Goal: Use online tool/utility: Utilize a website feature to perform a specific function

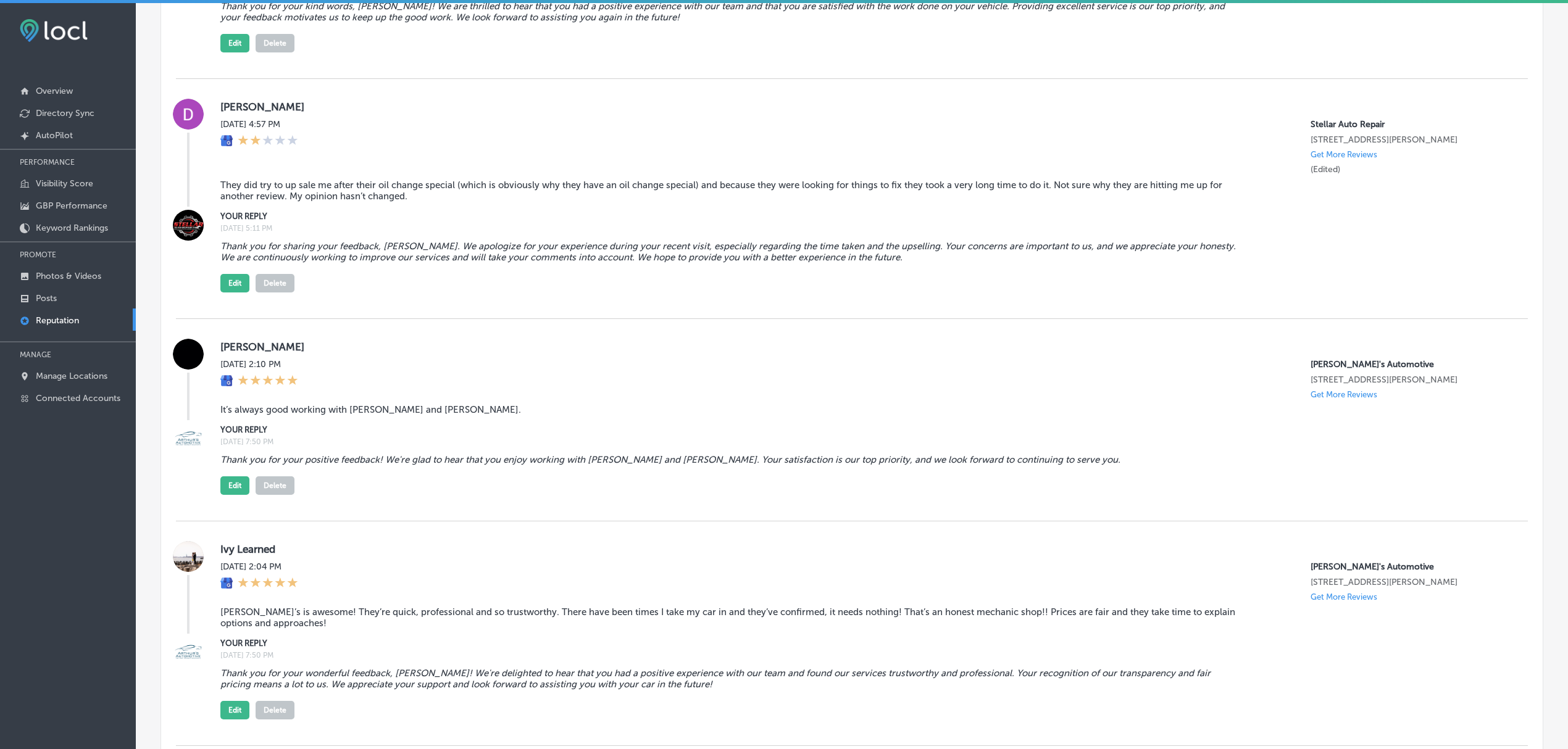
scroll to position [1679, 0]
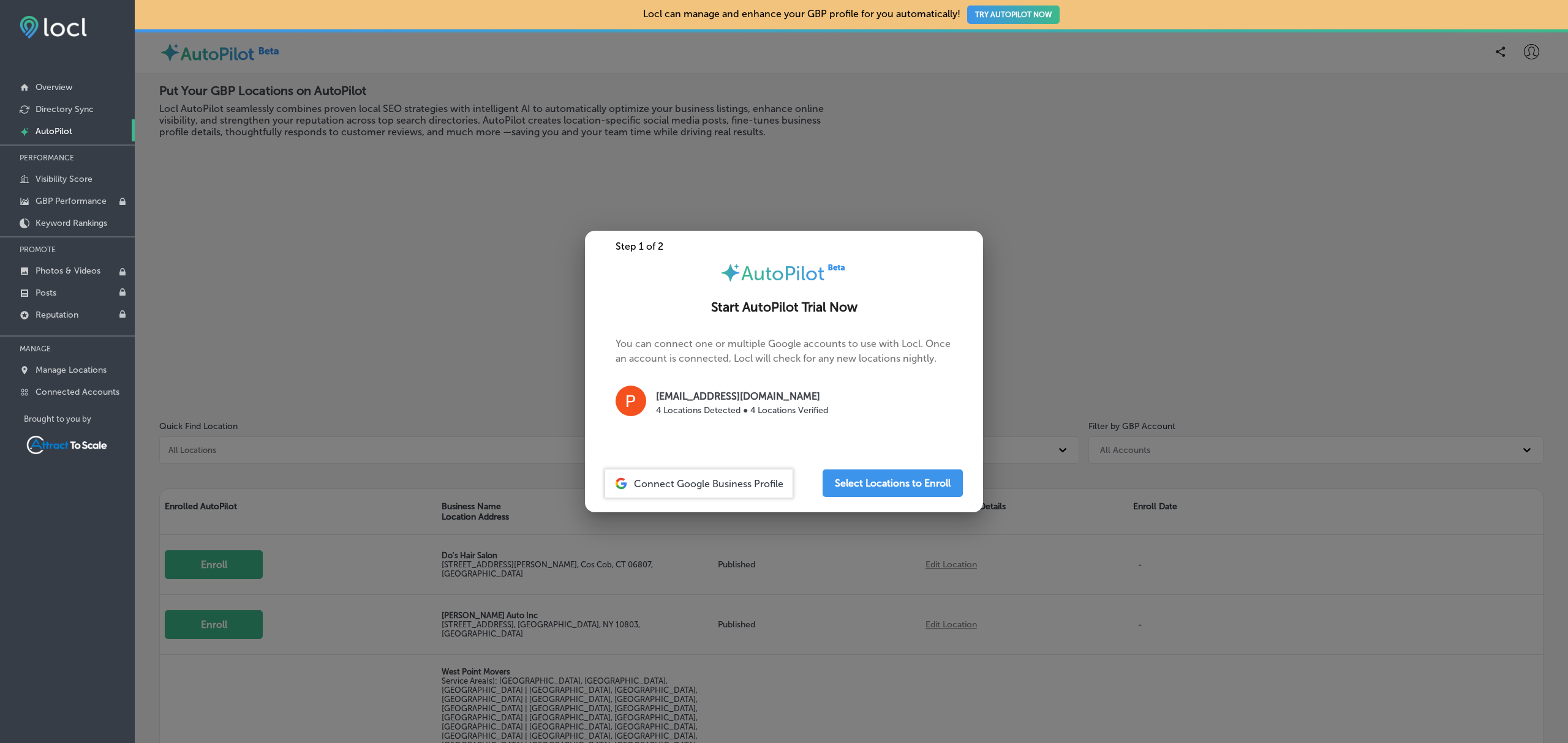
click at [392, 224] on div at bounding box center [784, 372] width 1568 height 743
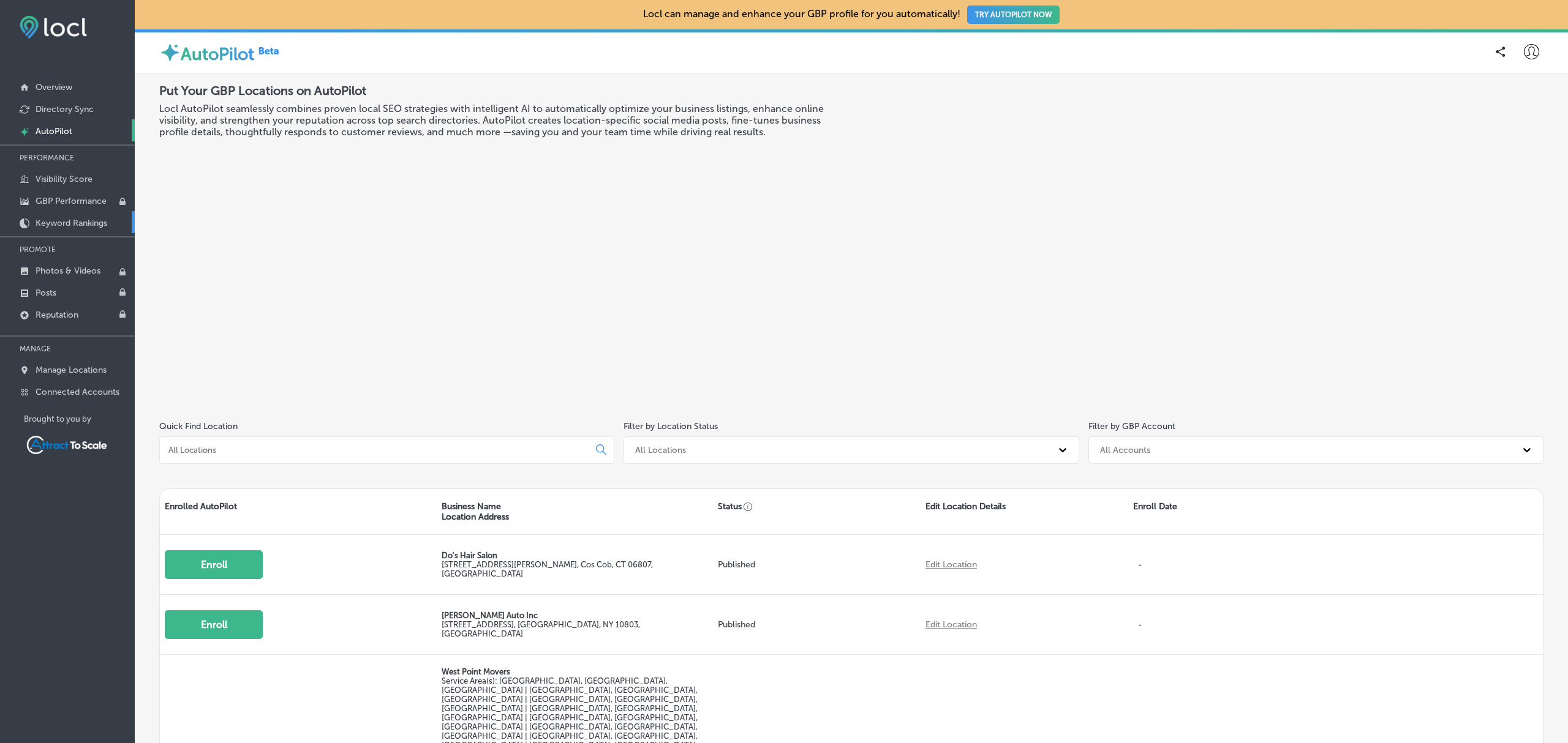
click at [64, 223] on p "Keyword Rankings" at bounding box center [72, 223] width 72 height 10
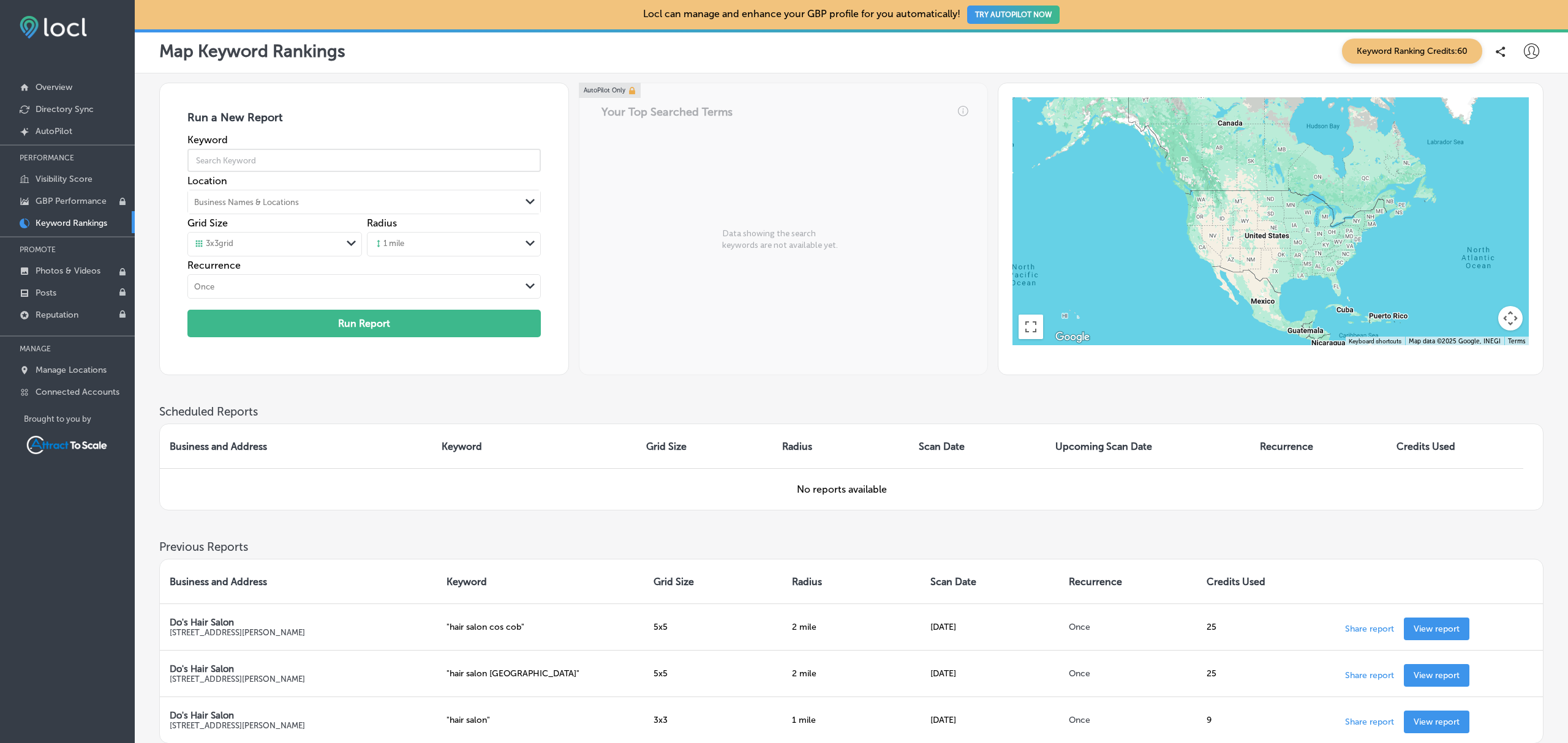
click at [344, 162] on input "text" at bounding box center [363, 160] width 353 height 34
type input "hair salon"
click at [337, 205] on div "Business Names & Locations" at bounding box center [354, 202] width 332 height 18
click at [307, 258] on button "Search Location" at bounding box center [326, 255] width 70 height 18
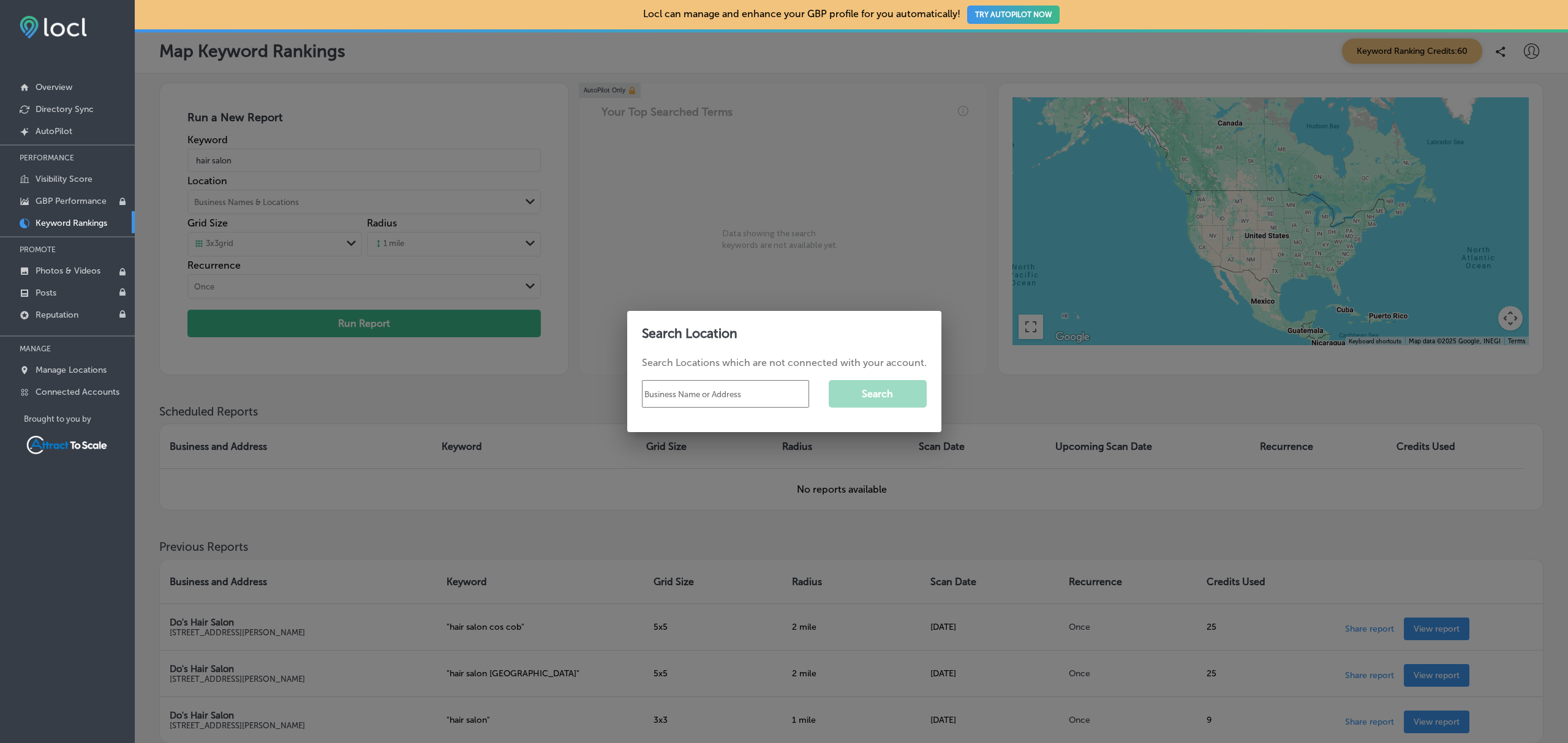
click at [677, 391] on input "text" at bounding box center [725, 393] width 167 height 28
type input "do's hair salon"
click at [888, 397] on button "Search" at bounding box center [877, 393] width 98 height 28
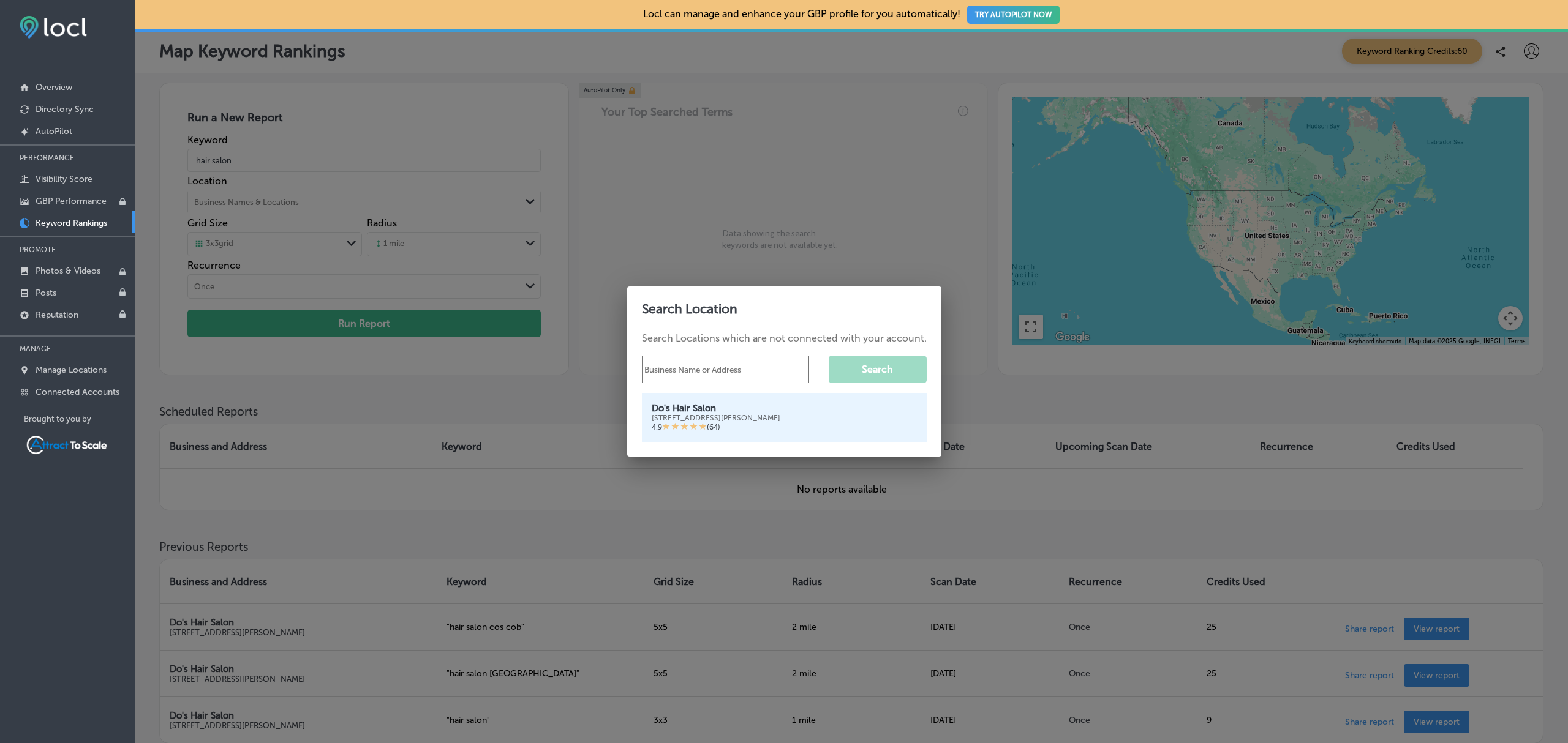
click at [753, 423] on div "4.9 ( 64 )" at bounding box center [784, 427] width 265 height 10
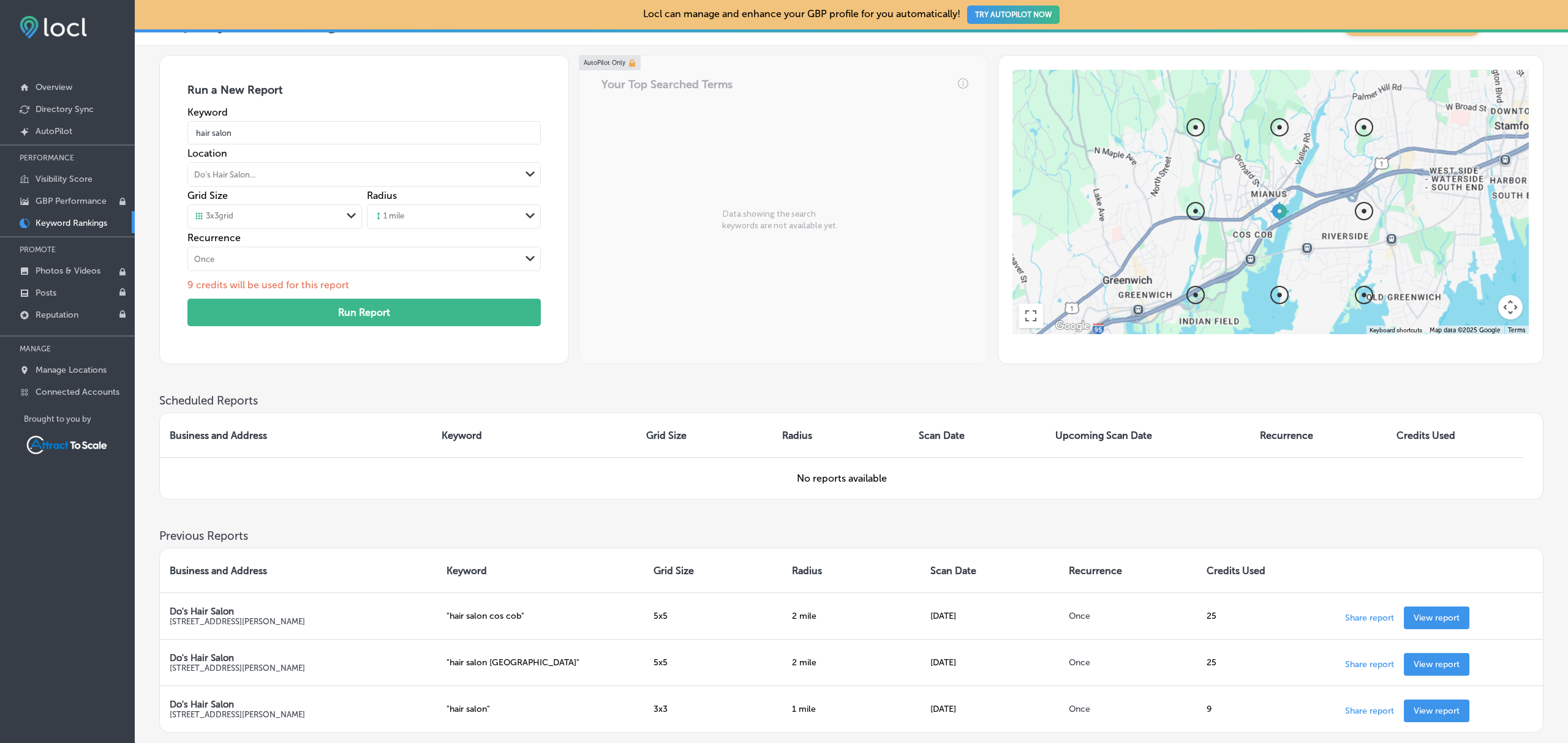
scroll to position [28, 0]
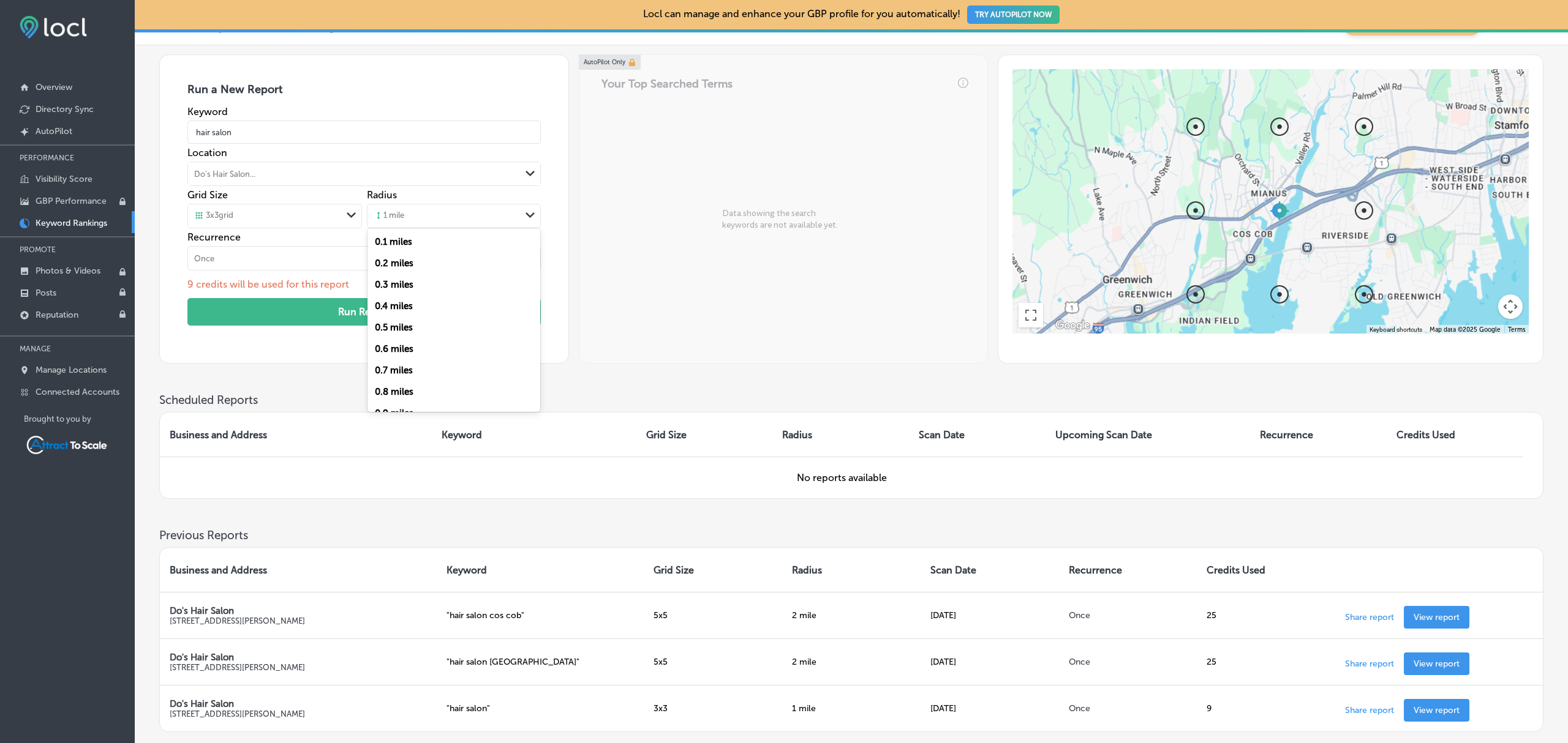
click at [530, 214] on icon "Path Created with Sketch." at bounding box center [530, 215] width 9 height 6
click at [439, 290] on div "2 miles" at bounding box center [454, 297] width 173 height 22
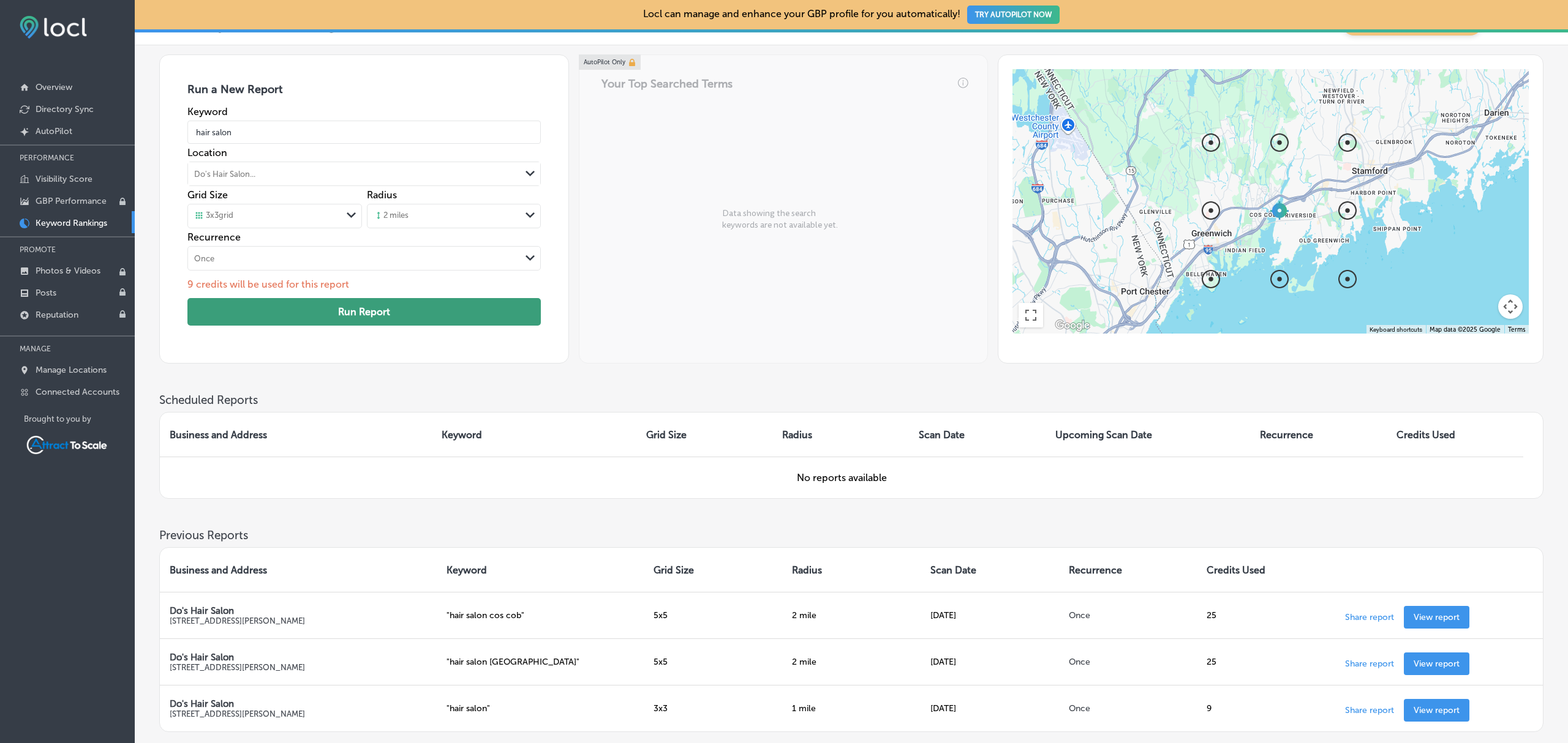
click at [394, 317] on button "Run Report" at bounding box center [363, 311] width 353 height 28
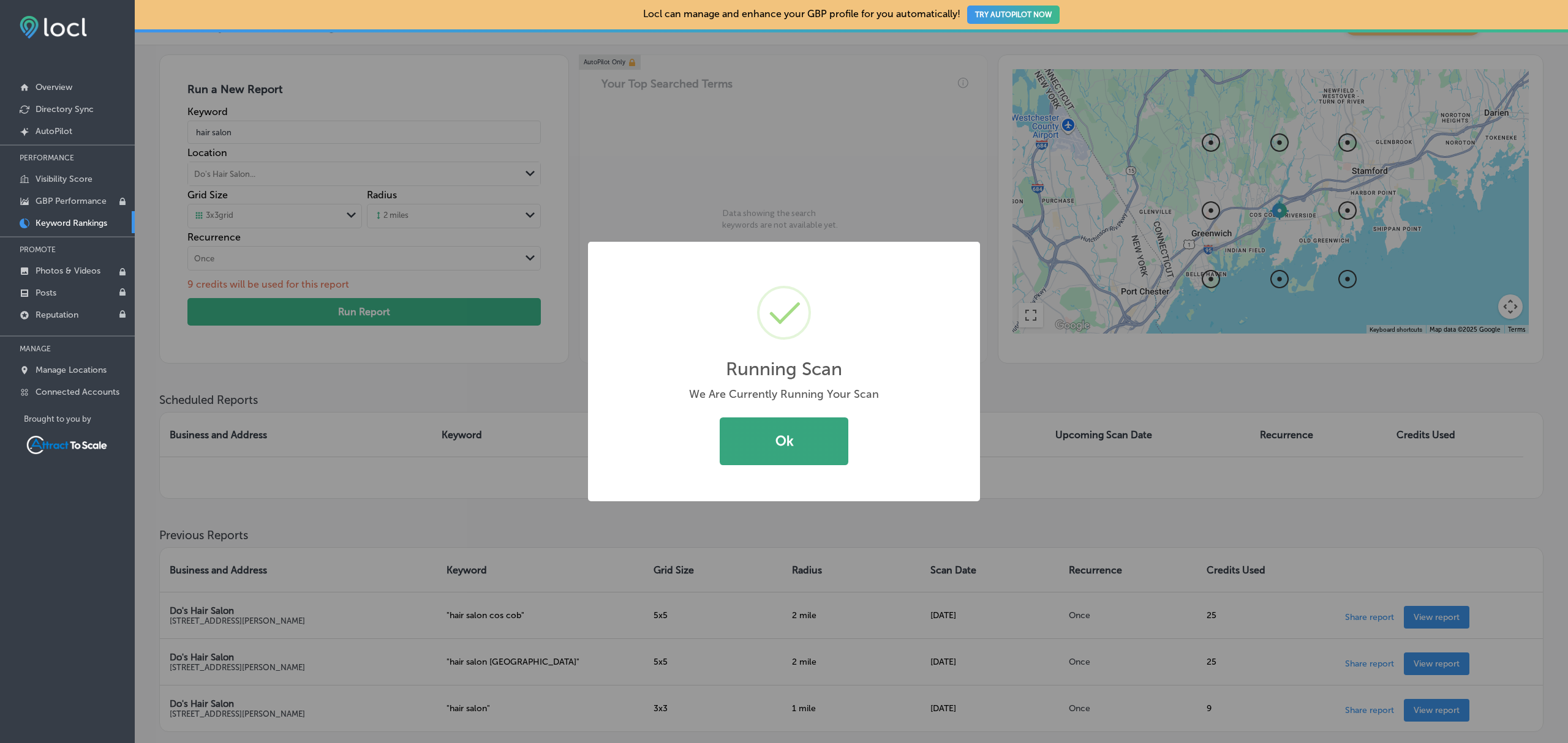
click at [814, 446] on button "Ok" at bounding box center [784, 441] width 129 height 48
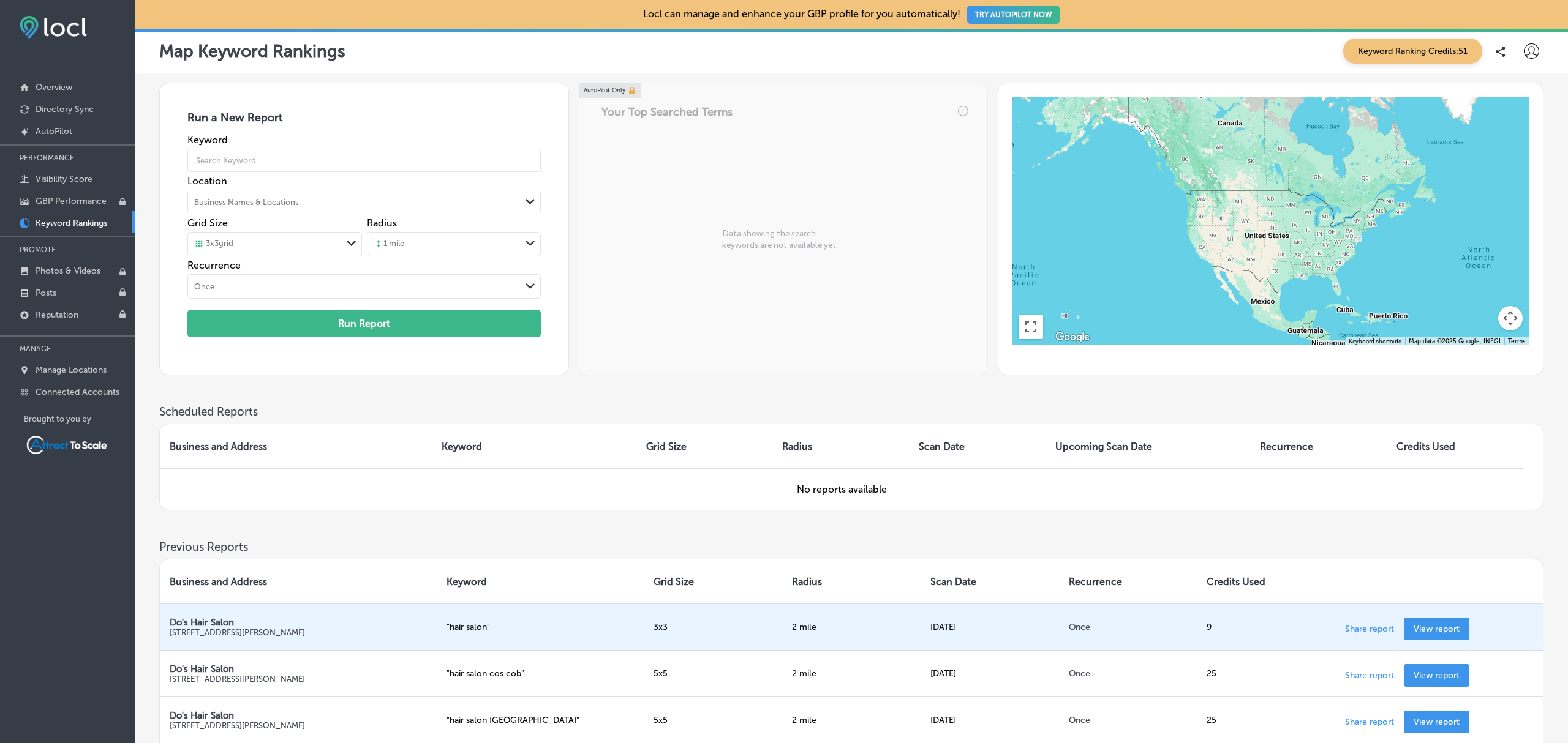
scroll to position [164, 0]
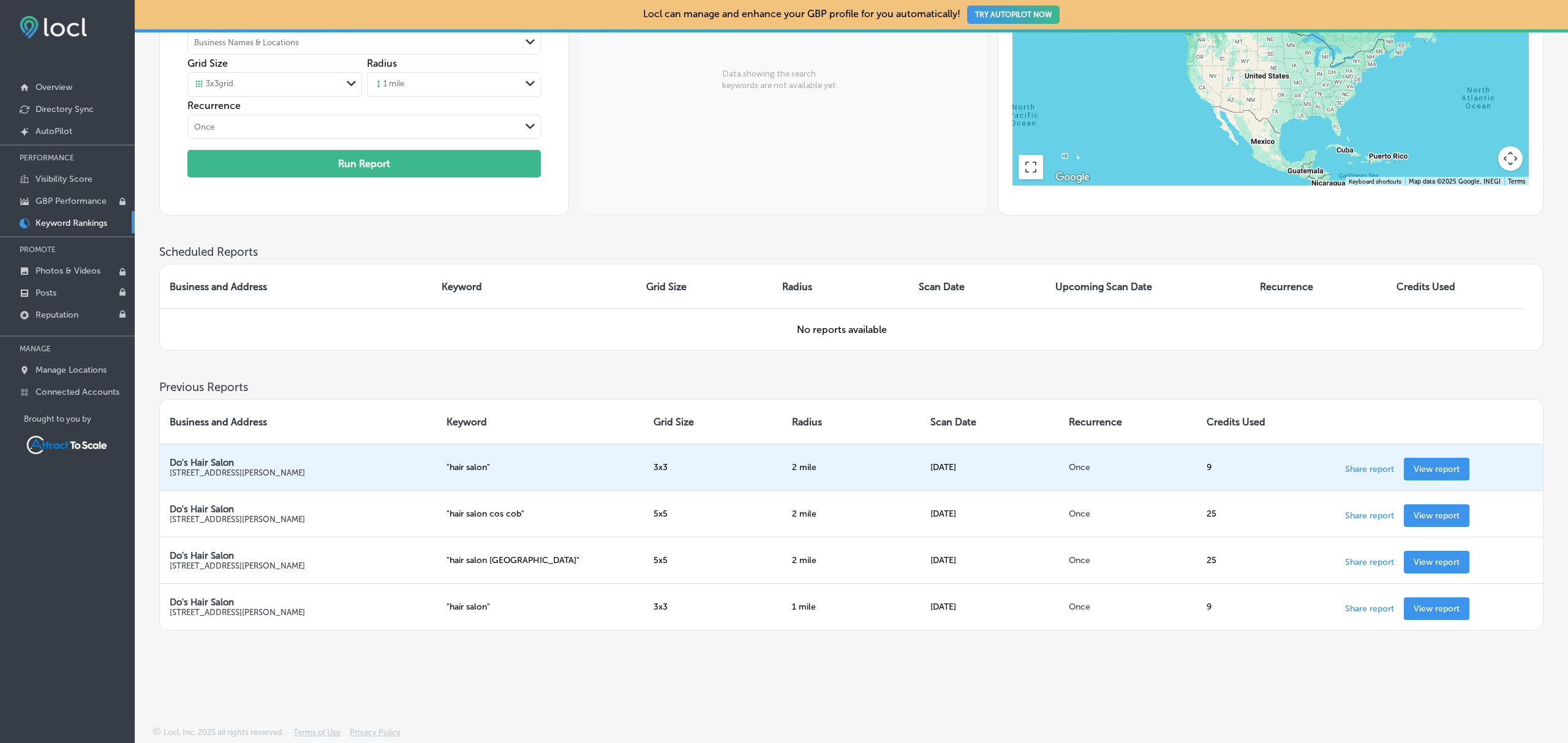
click at [1443, 466] on p "View report" at bounding box center [1436, 469] width 46 height 10
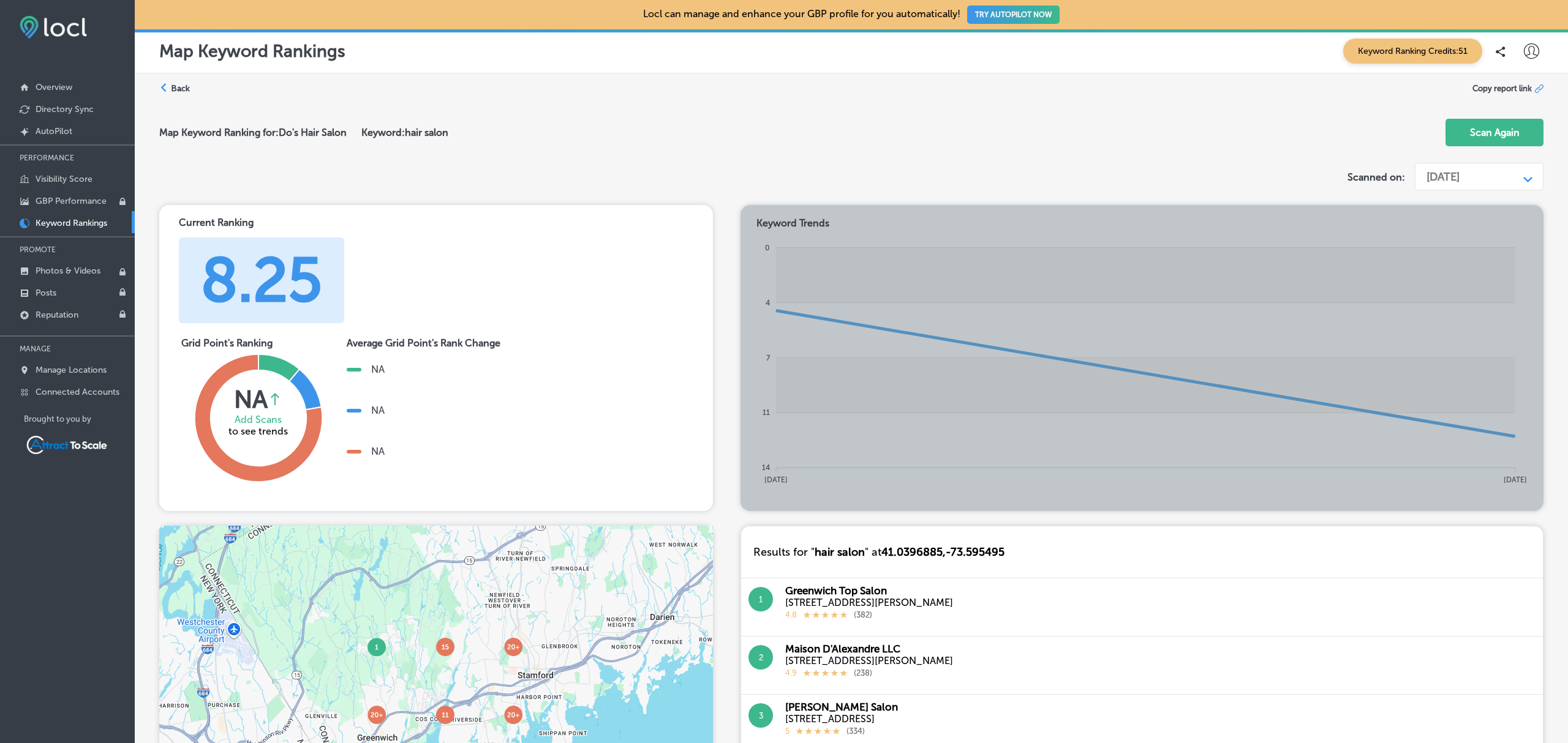
click at [187, 89] on label "Back" at bounding box center [180, 88] width 19 height 12
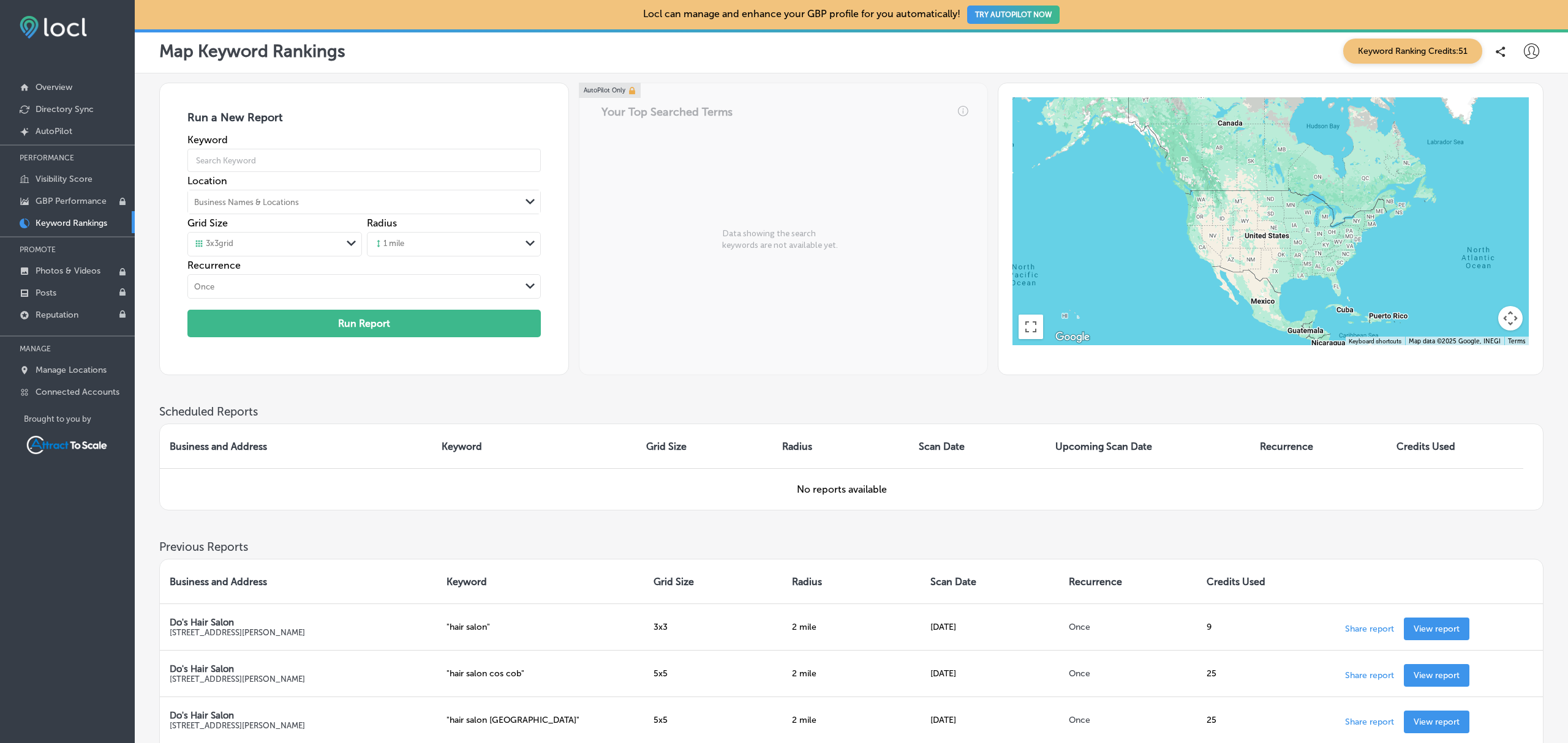
scroll to position [164, 0]
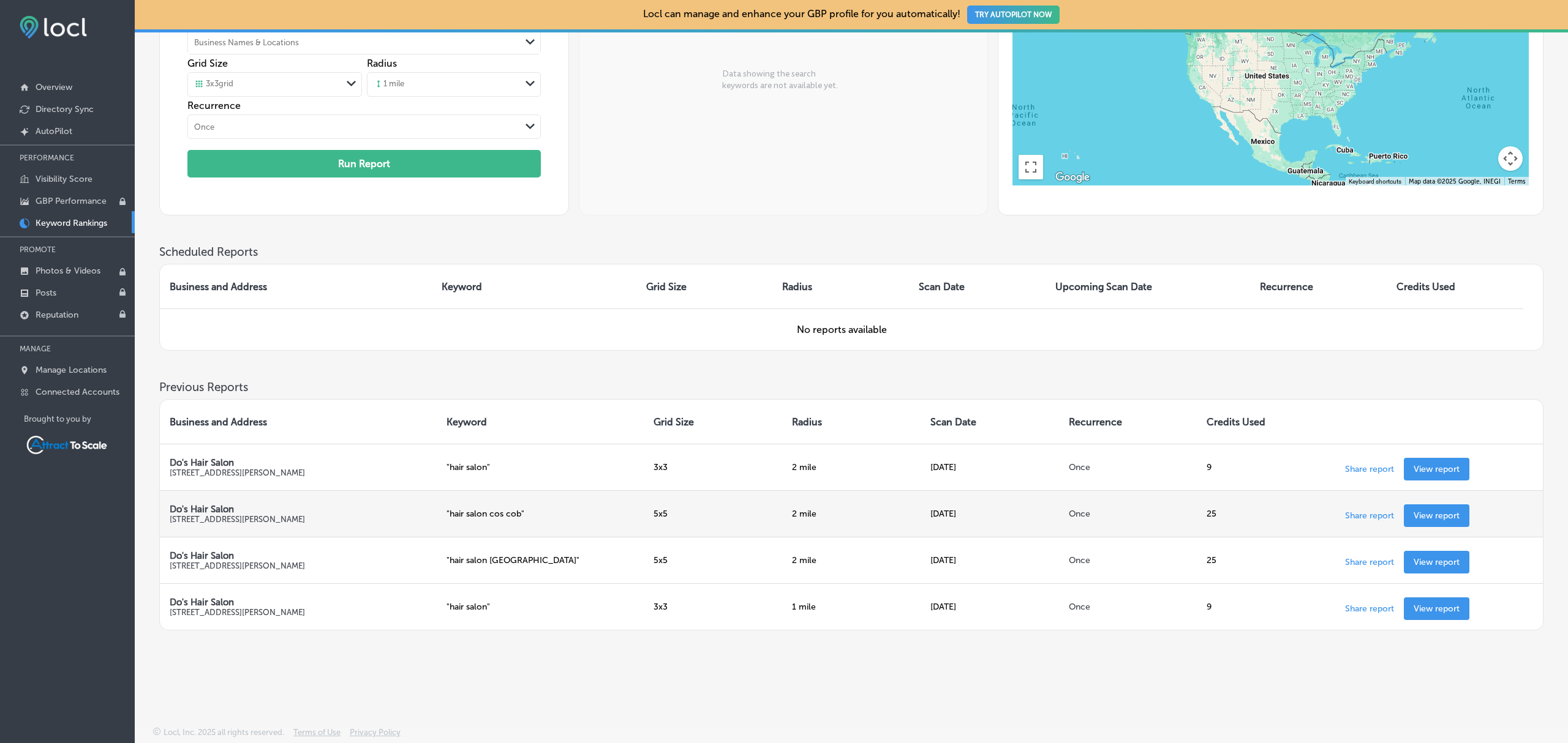
click at [1464, 513] on link "View report" at bounding box center [1436, 515] width 65 height 23
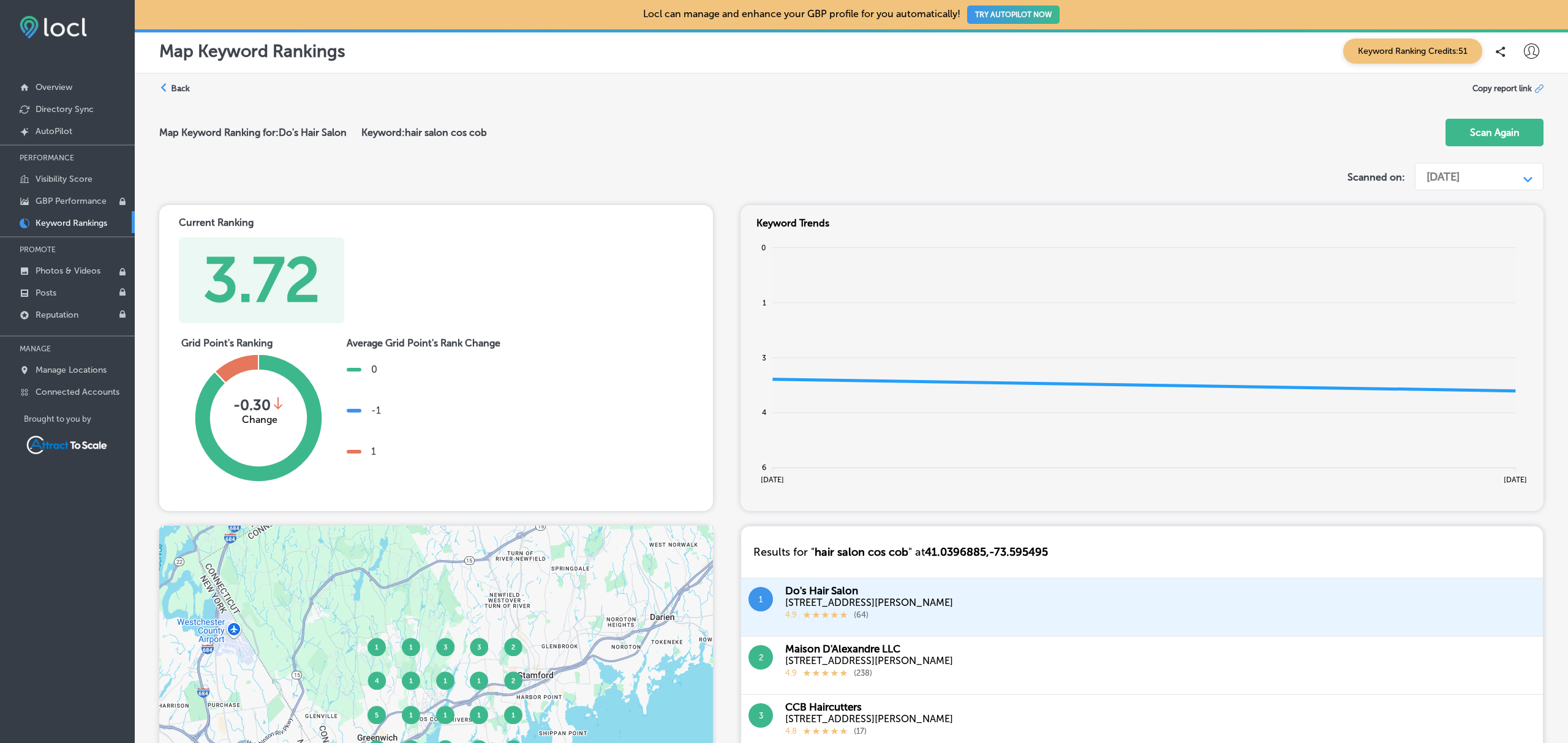
click at [169, 86] on div "Back" at bounding box center [175, 88] width 31 height 12
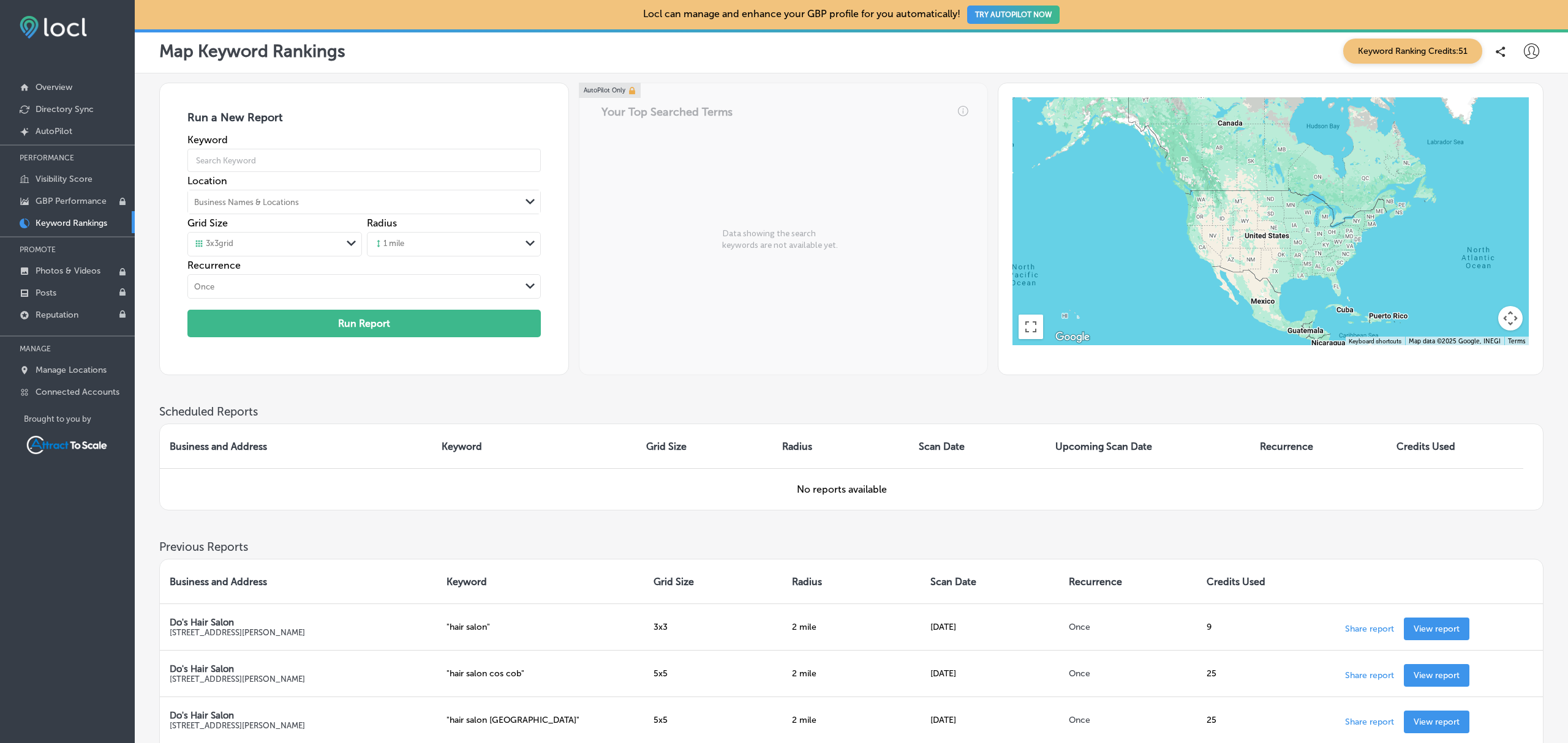
scroll to position [164, 0]
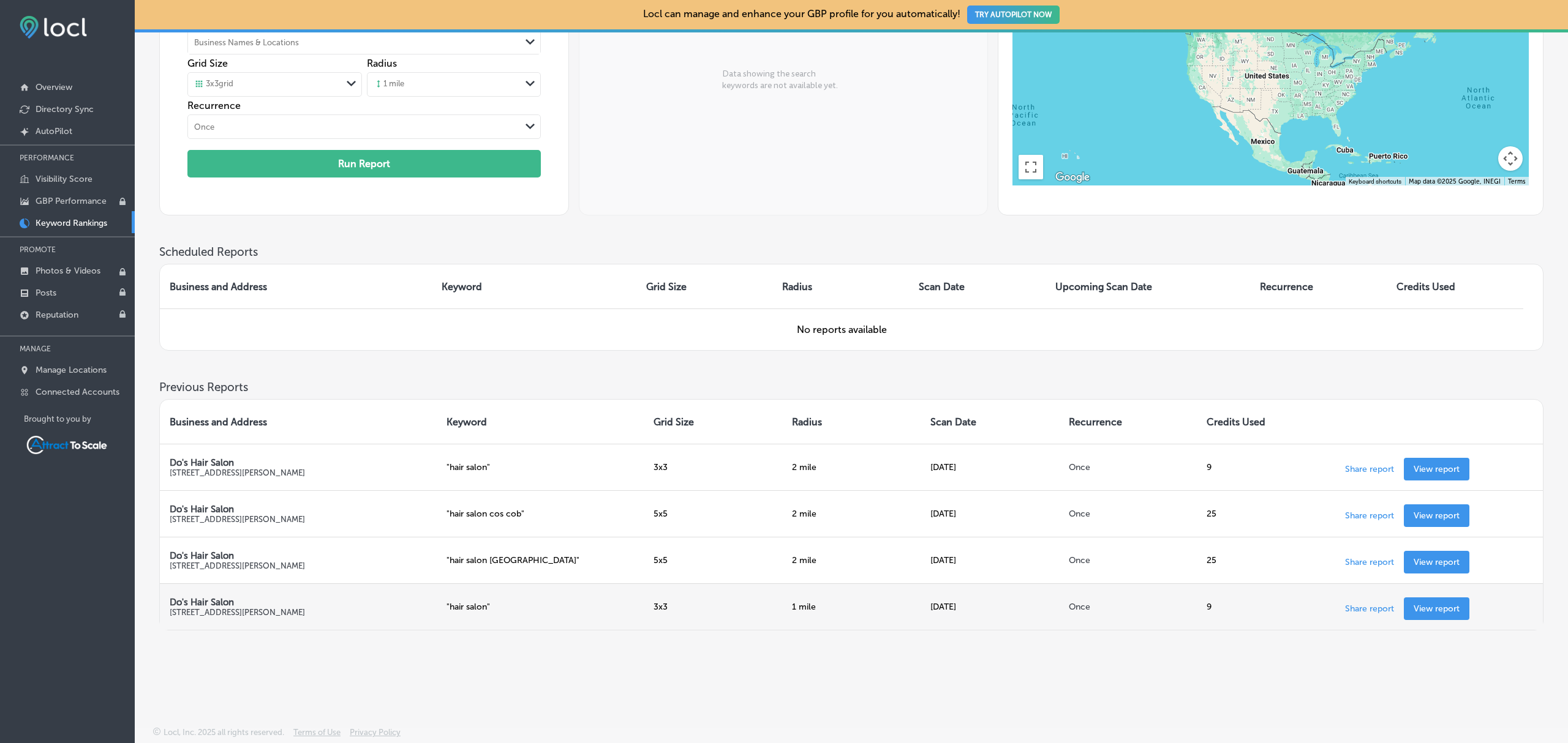
click at [1426, 600] on link "View report" at bounding box center [1436, 608] width 65 height 23
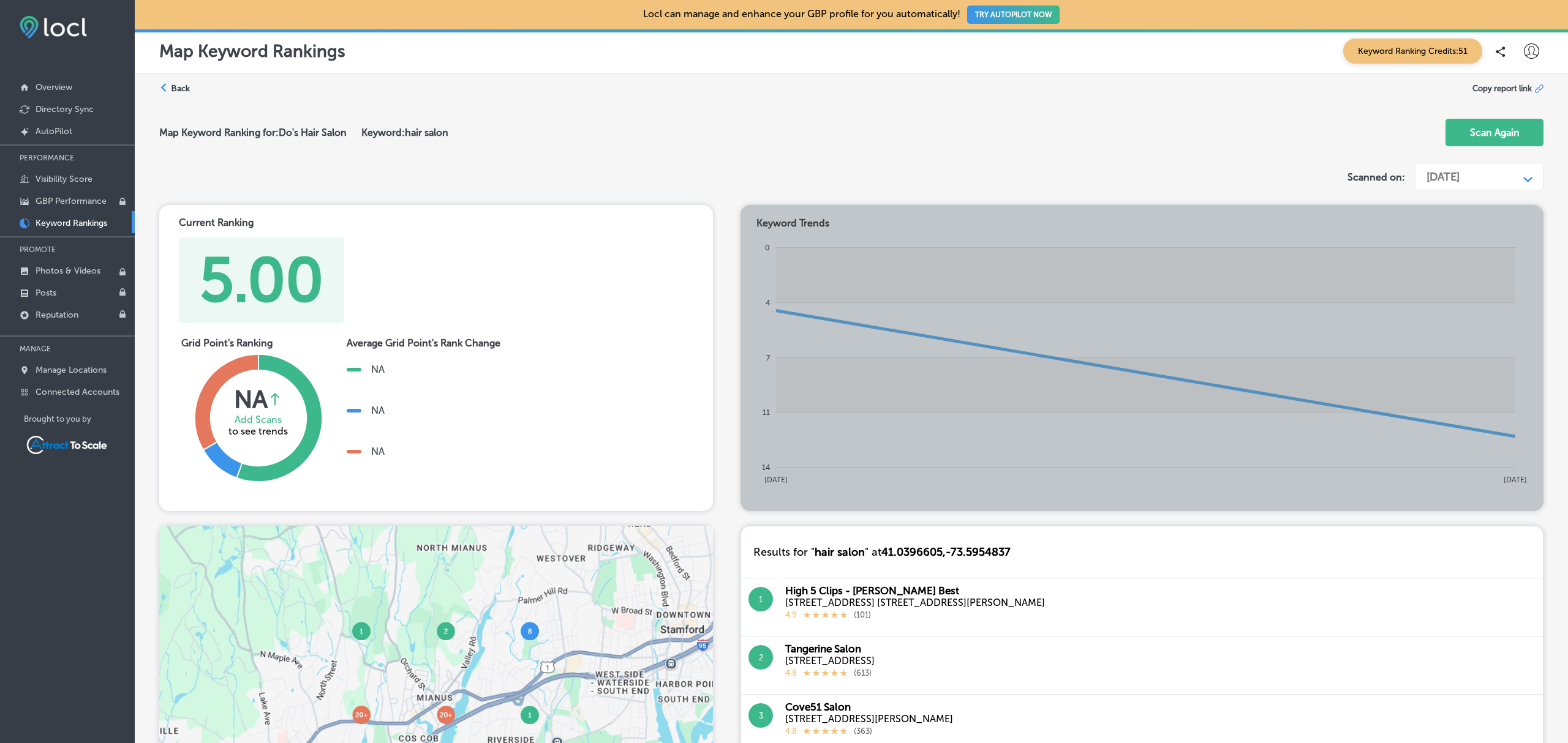
click at [177, 86] on label "Back" at bounding box center [180, 88] width 19 height 12
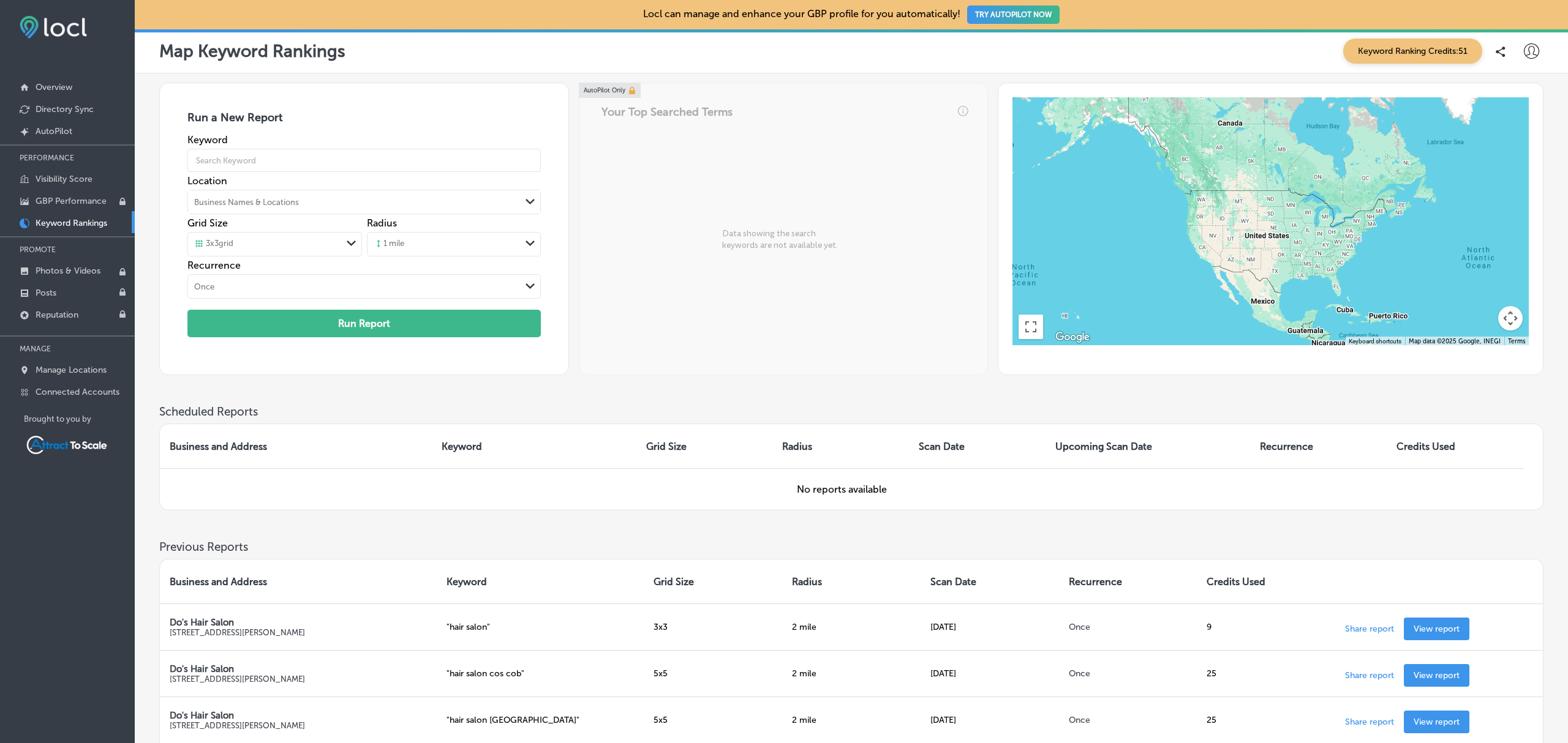
scroll to position [164, 0]
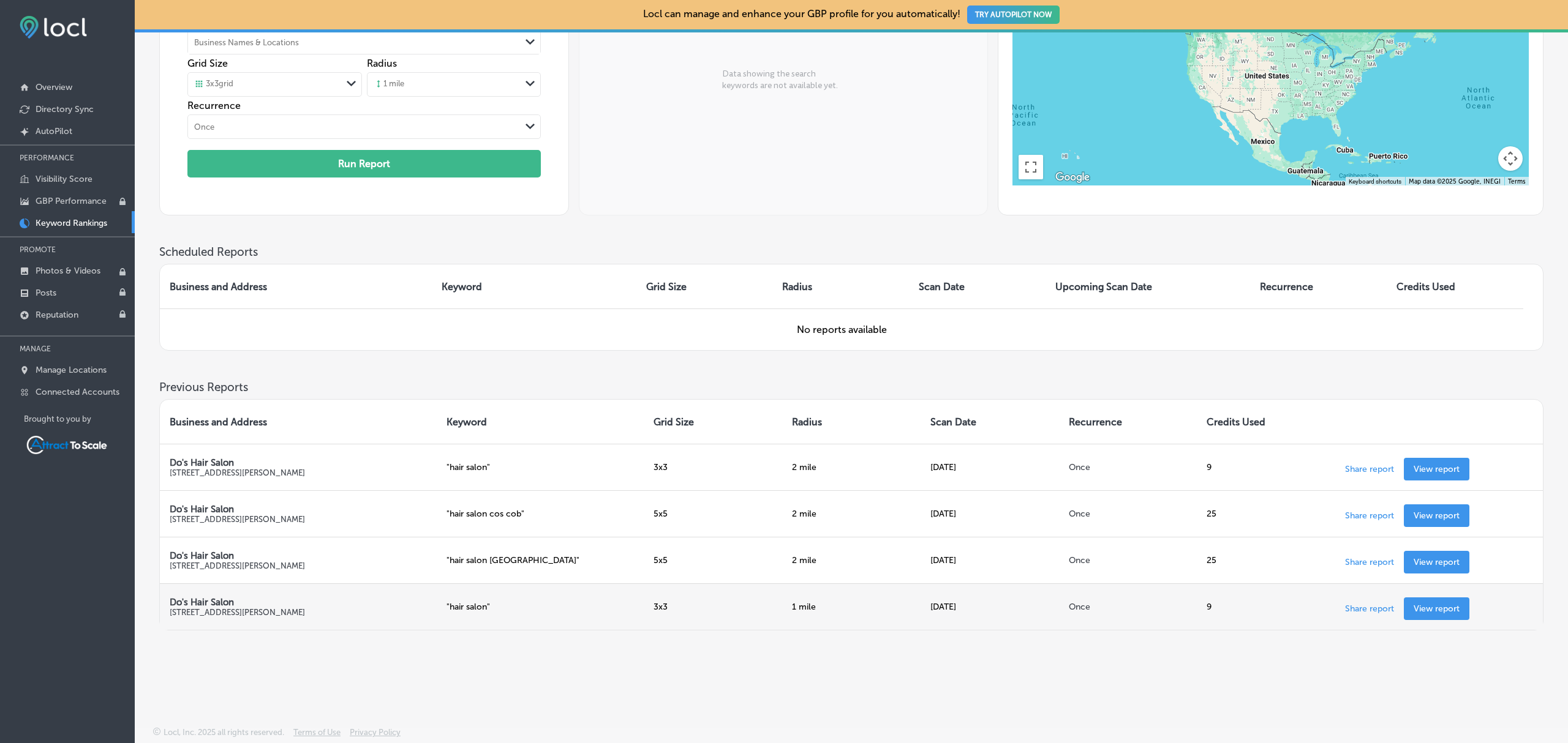
click at [1435, 615] on link "View report" at bounding box center [1436, 608] width 65 height 23
